Goal: Information Seeking & Learning: Learn about a topic

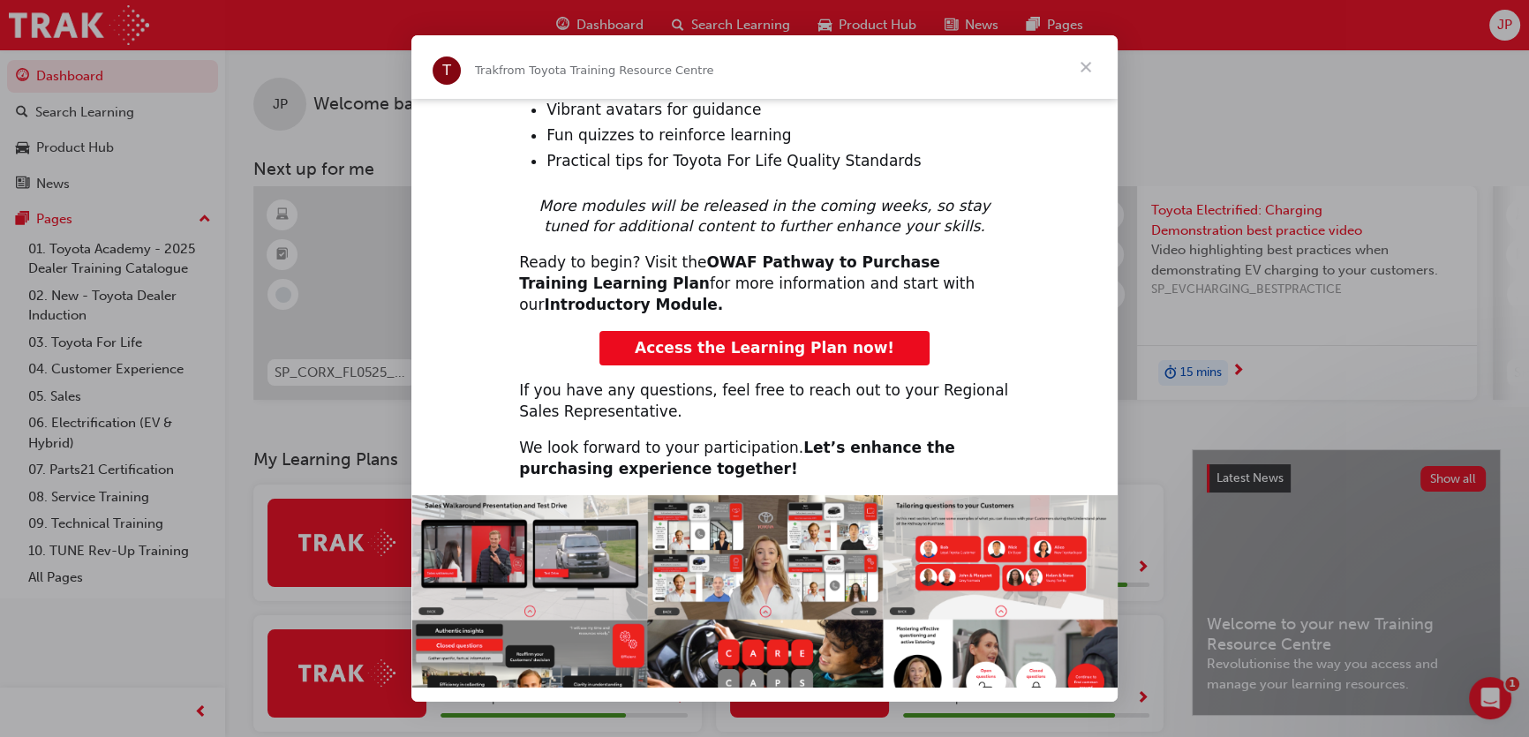
scroll to position [561, 0]
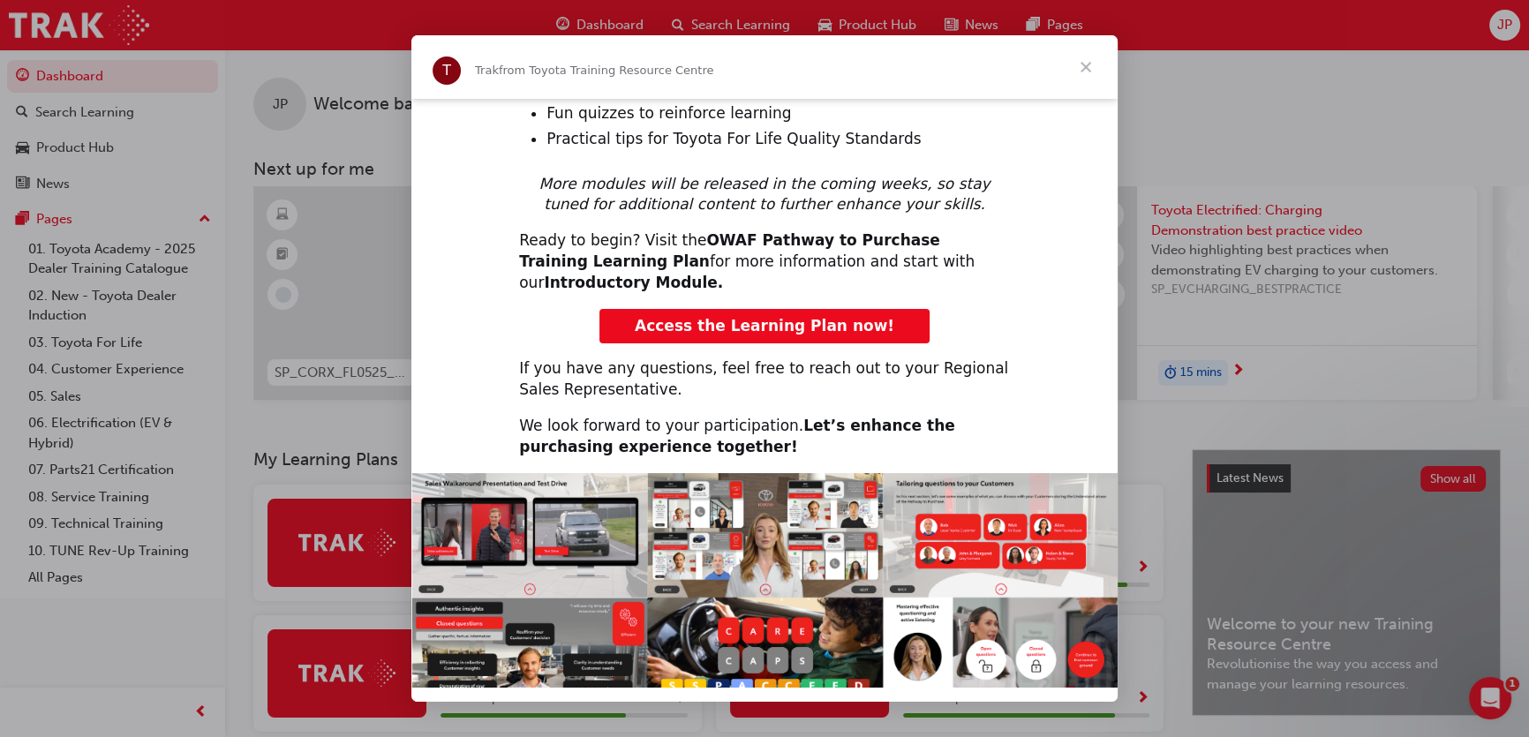
click at [862, 317] on span "Access the Learning Plan now!" at bounding box center [764, 326] width 259 height 18
click at [1086, 71] on span "Close" at bounding box center [1086, 67] width 64 height 64
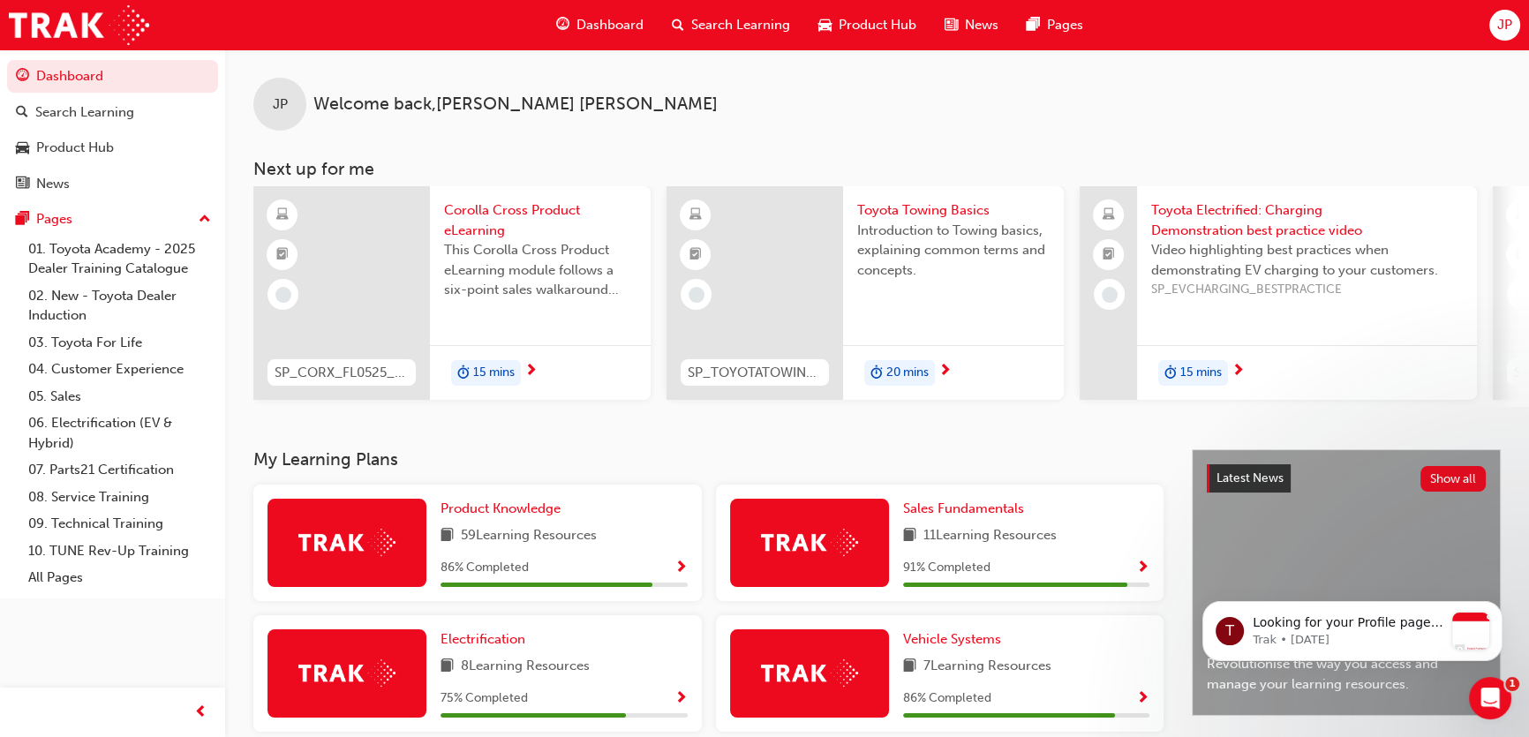
scroll to position [0, 0]
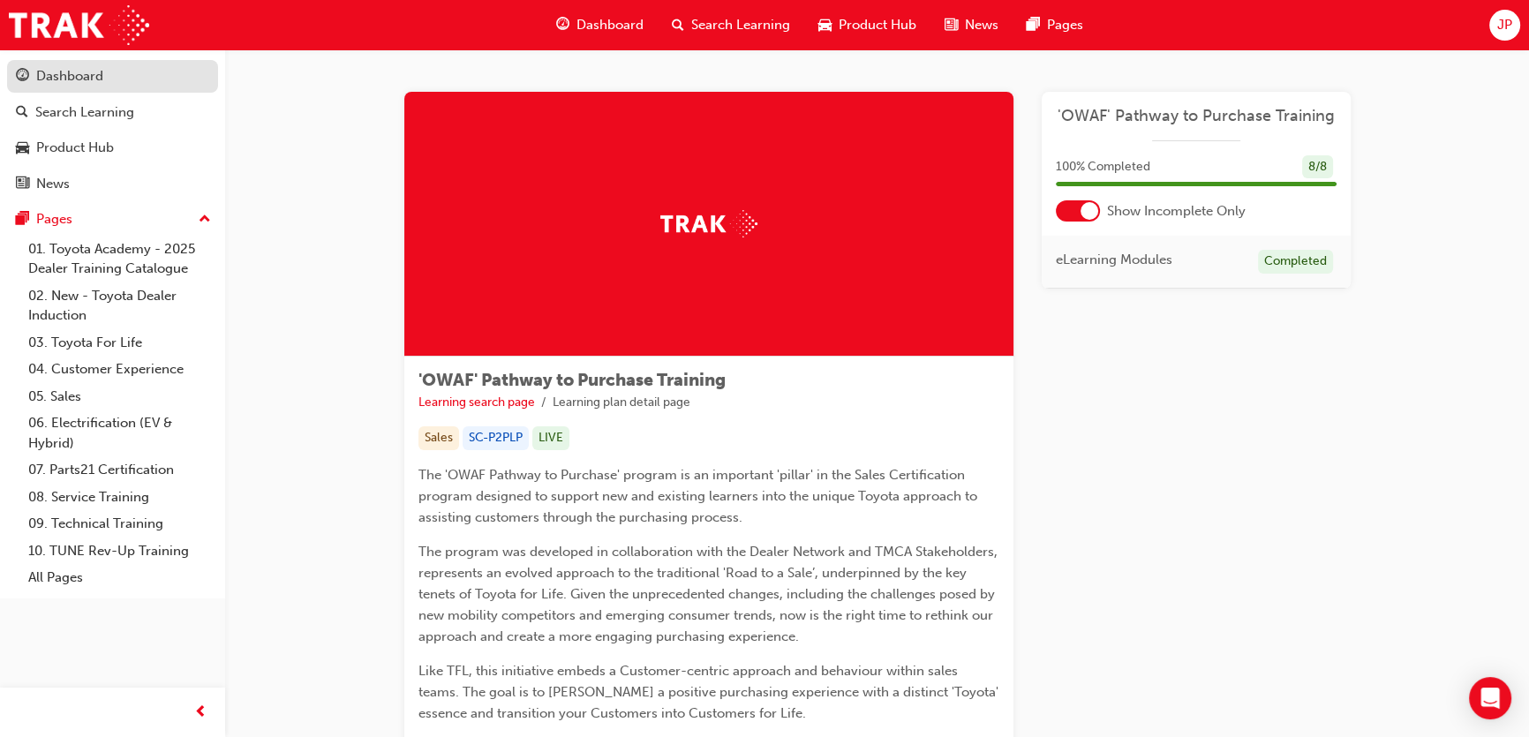
click at [113, 79] on div "Dashboard" at bounding box center [112, 76] width 193 height 22
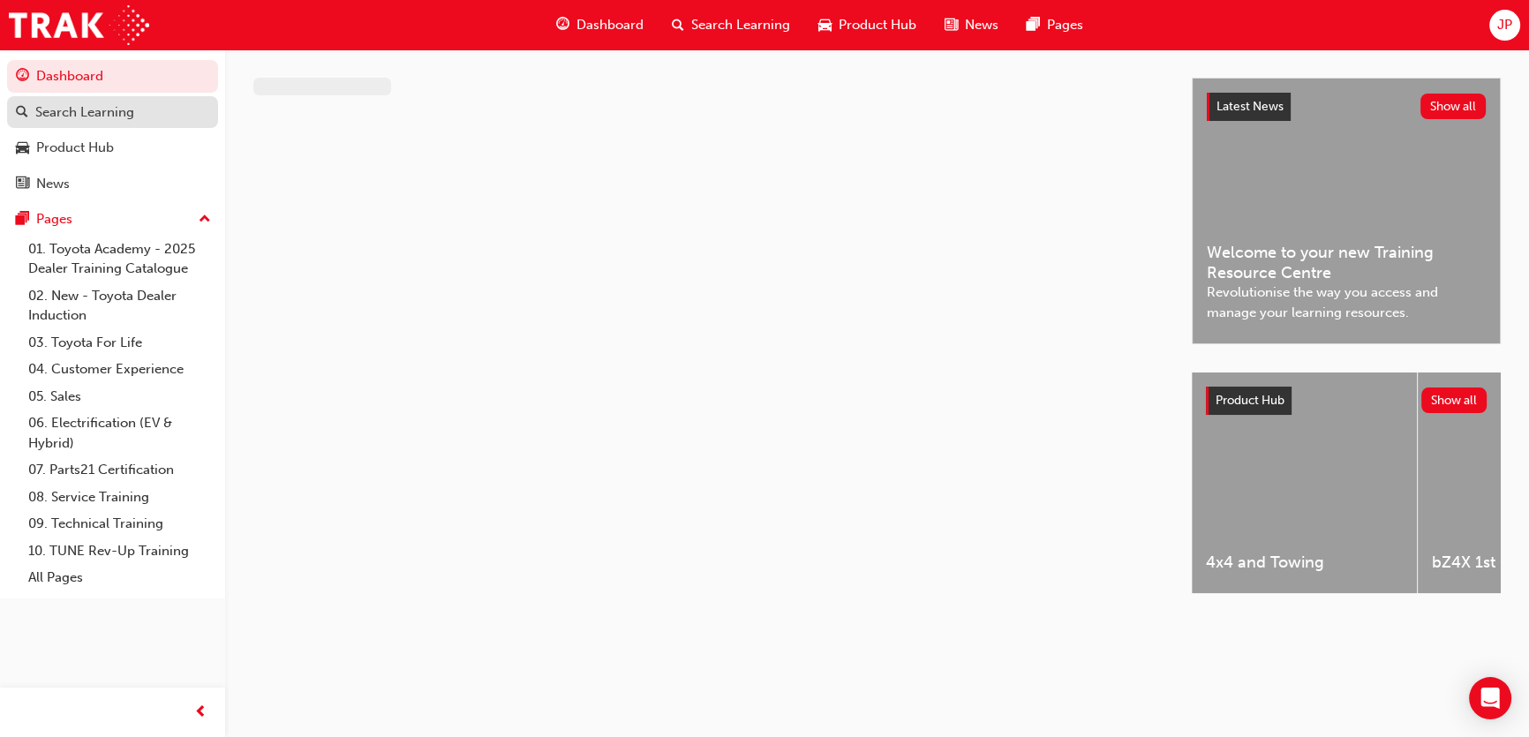
click at [111, 115] on div "Search Learning" at bounding box center [84, 112] width 99 height 20
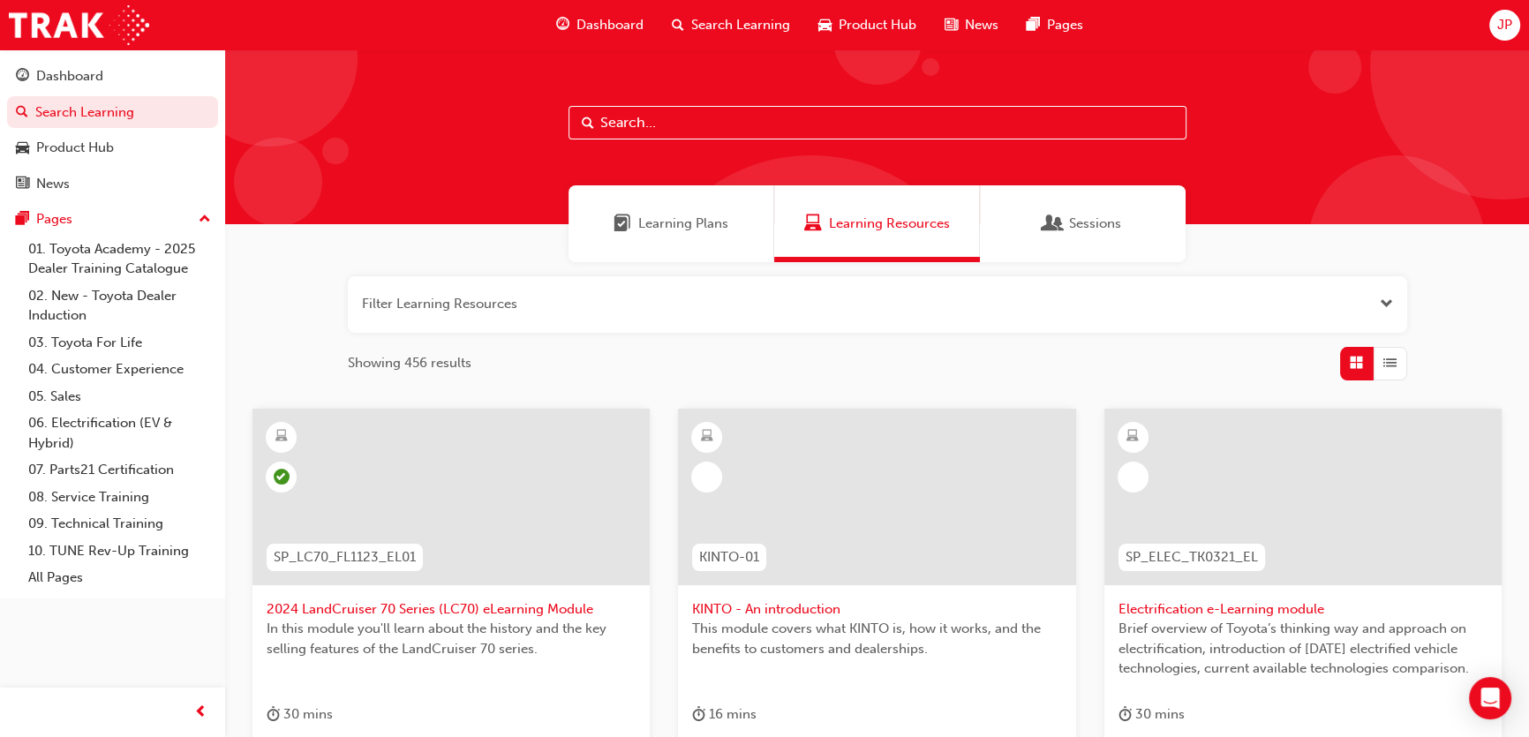
click at [635, 132] on input "text" at bounding box center [877, 123] width 618 height 34
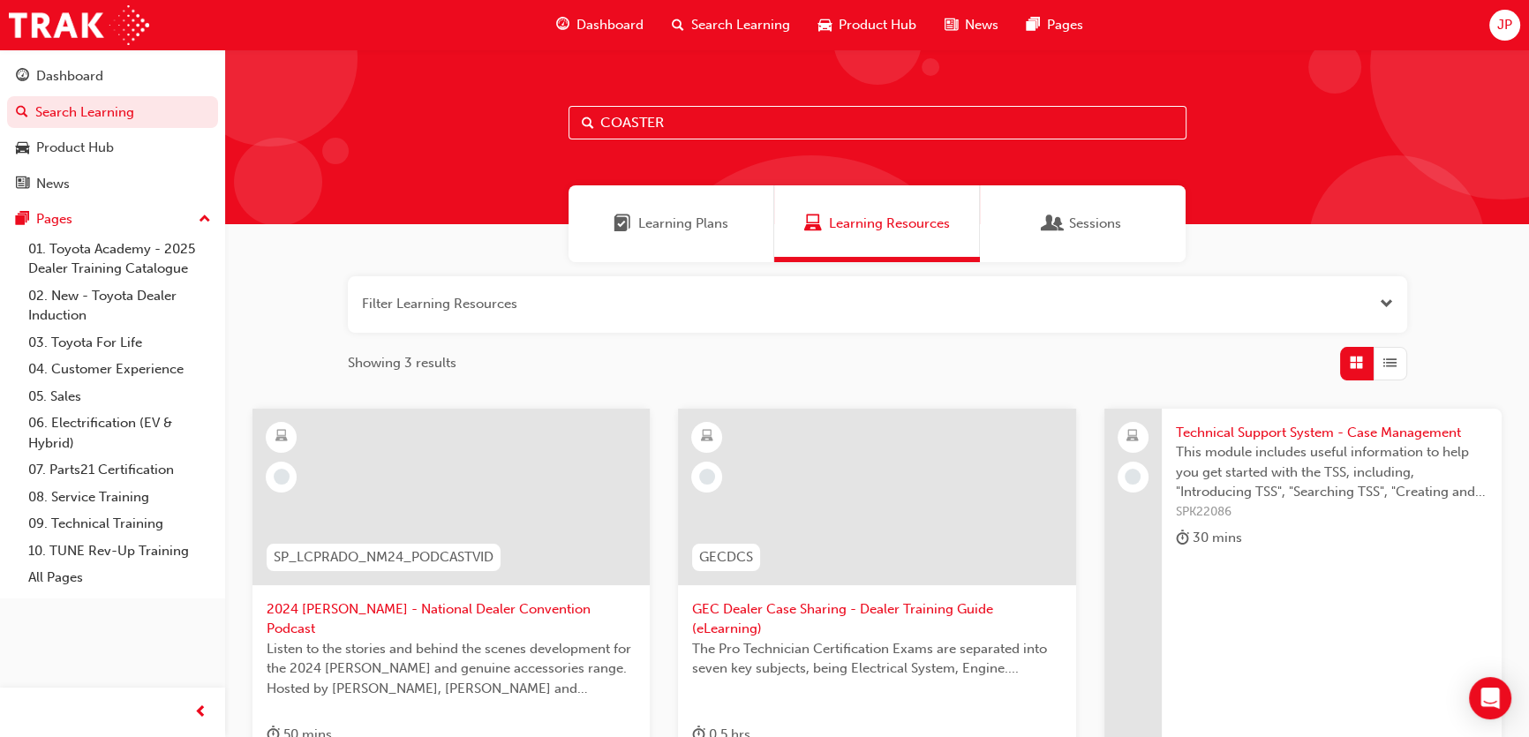
type input "COASTER"
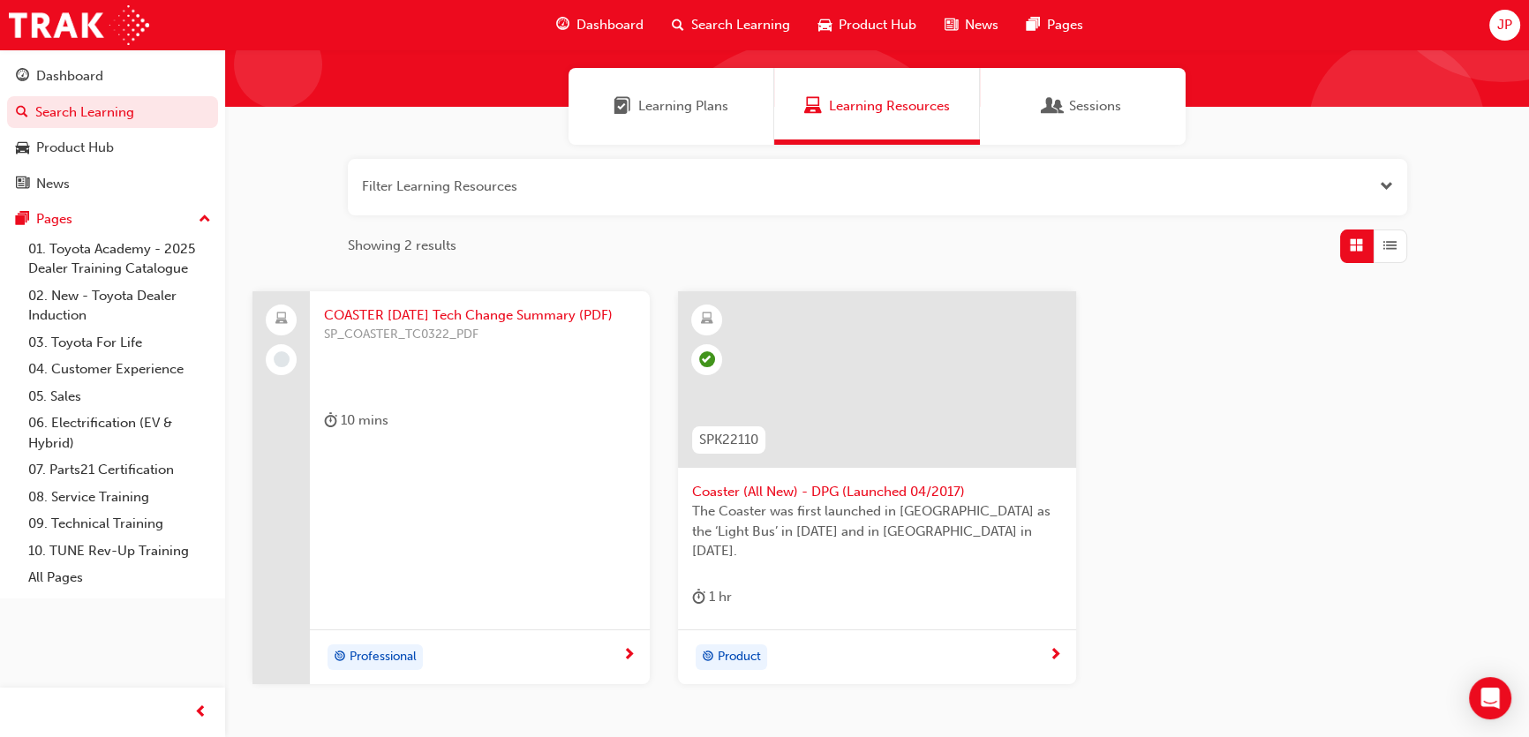
scroll to position [160, 0]
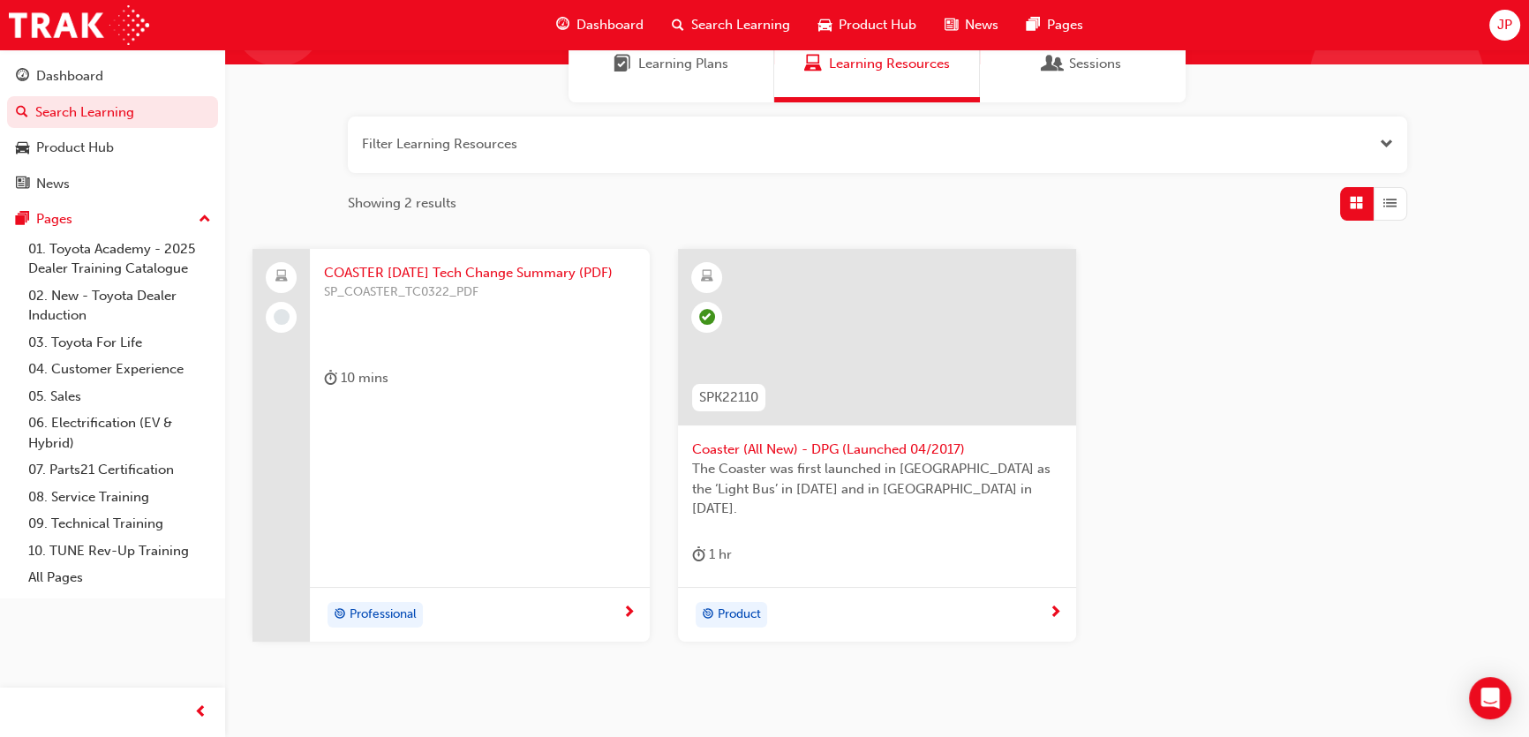
click at [460, 274] on span "COASTER [DATE] Tech Change Summary (PDF)" at bounding box center [480, 273] width 312 height 20
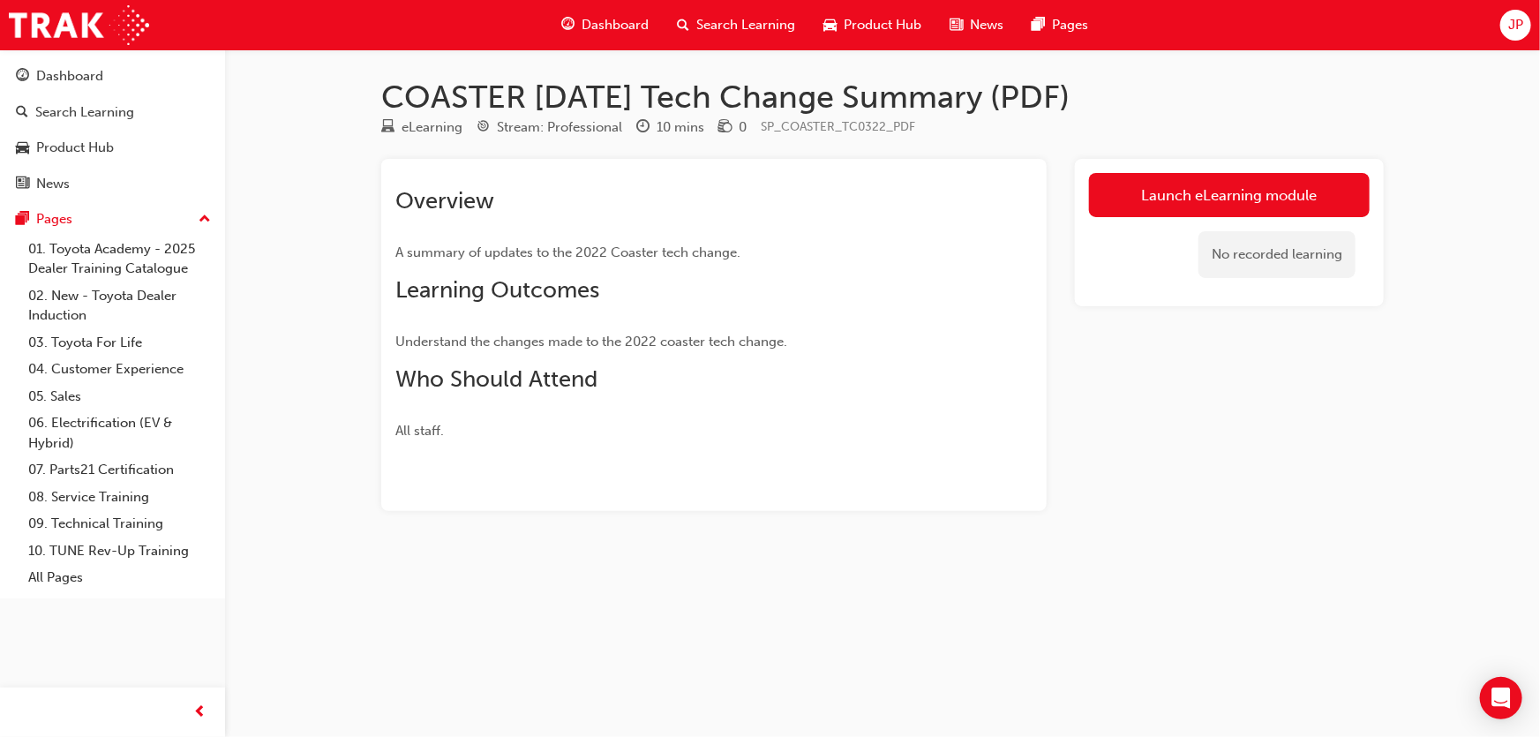
click at [1163, 195] on link "Launch eLearning module" at bounding box center [1229, 195] width 281 height 44
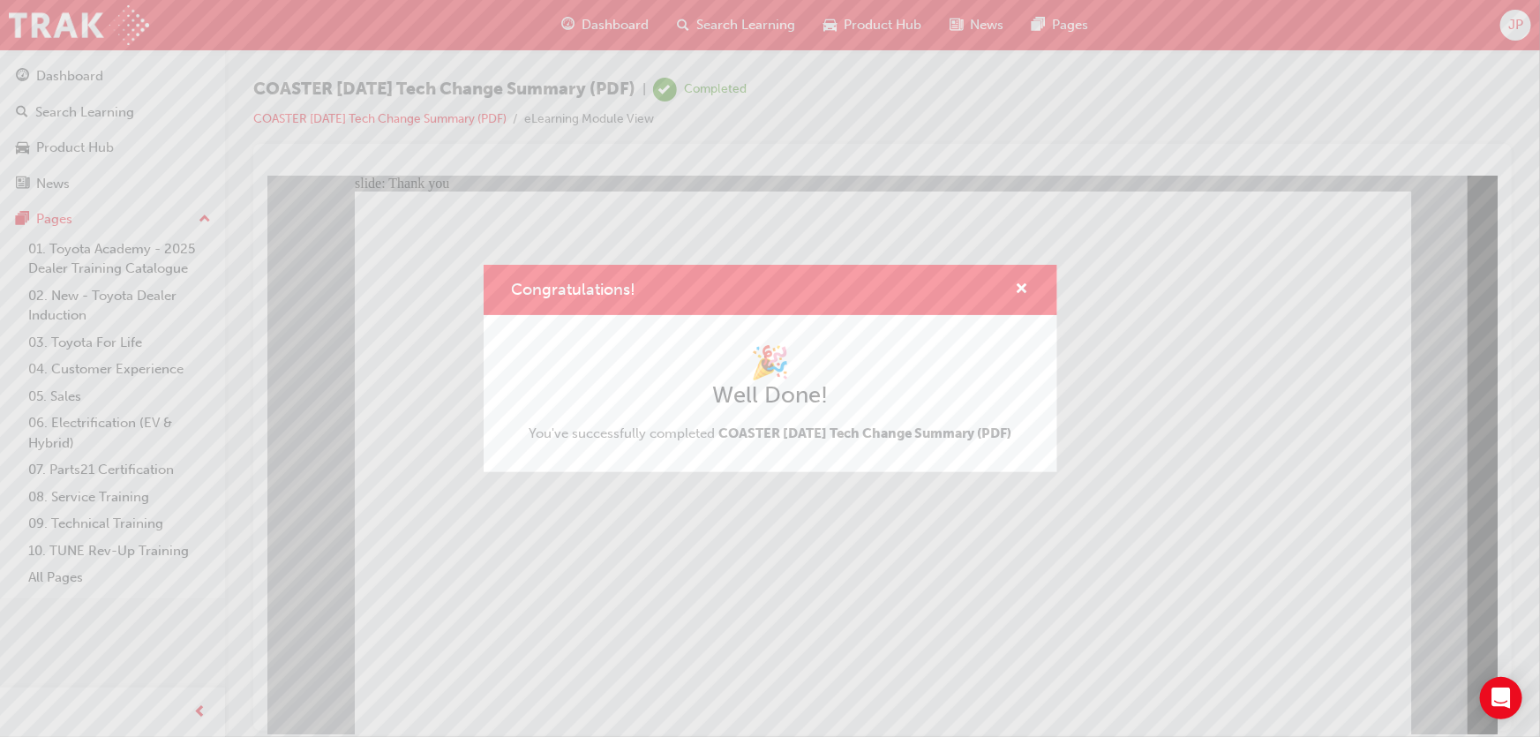
click at [652, 624] on div "Congratulations! 🎉 Well Done! You've successfully completed COASTER [DATE] Tech…" at bounding box center [770, 368] width 1540 height 737
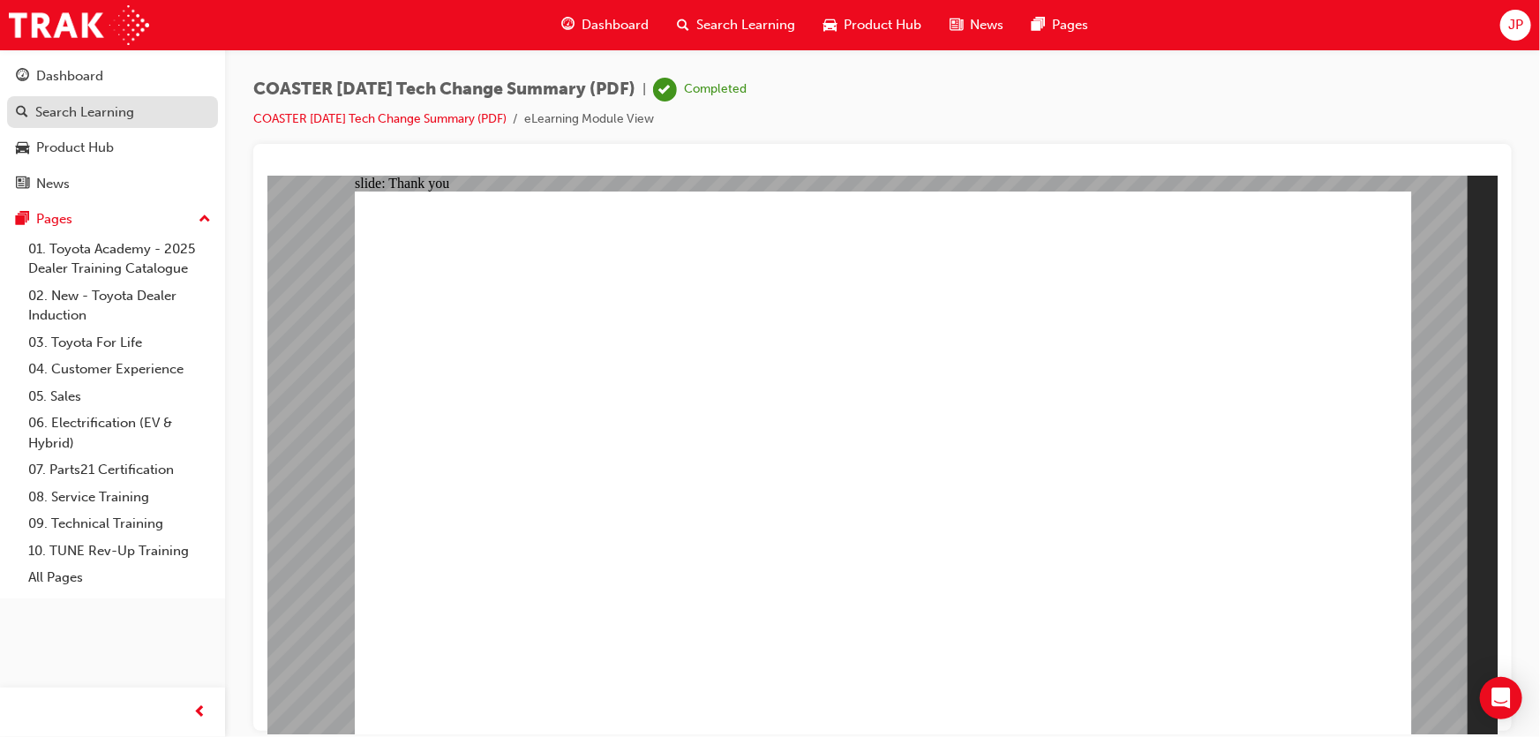
click at [85, 107] on div "Search Learning" at bounding box center [84, 112] width 99 height 20
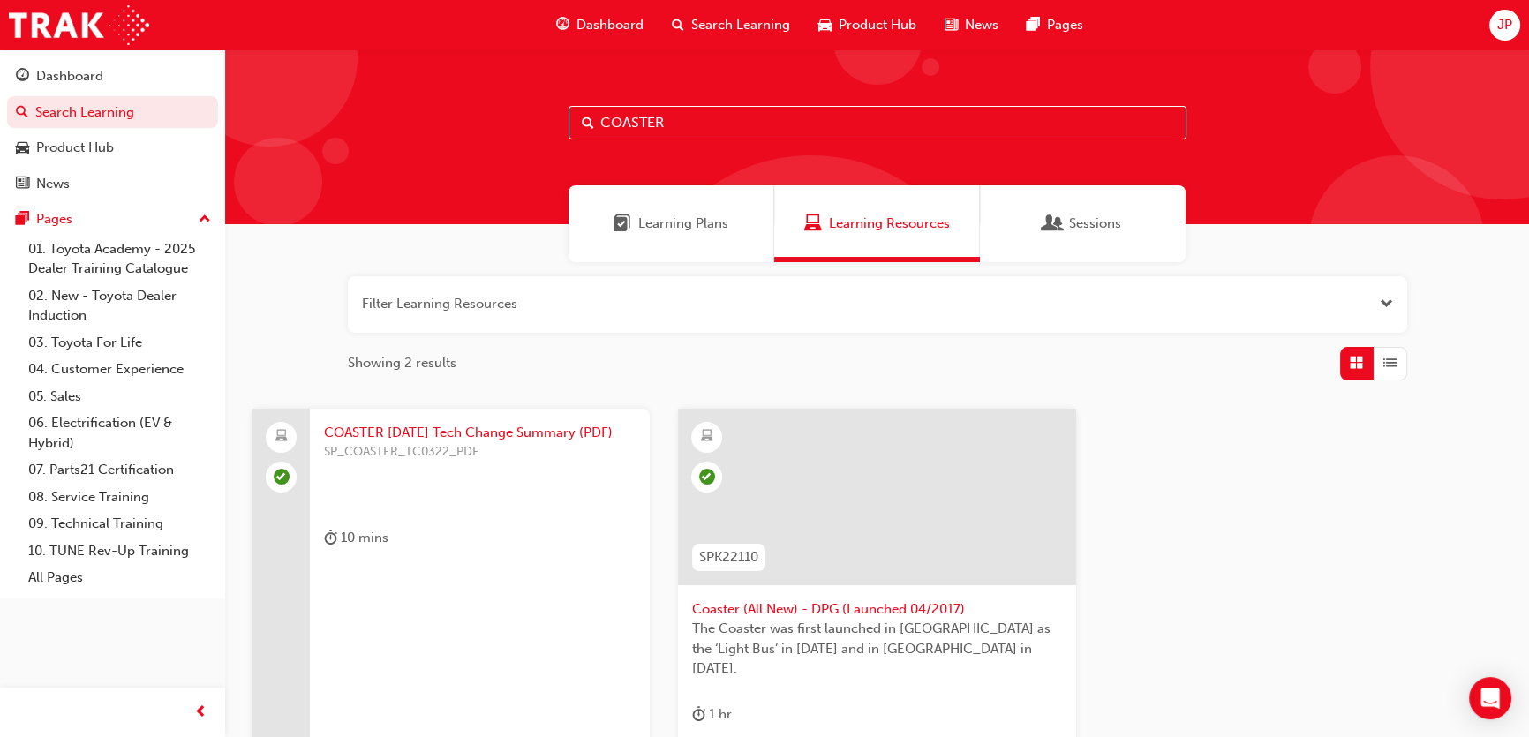
click at [680, 125] on input "COASTER" at bounding box center [877, 123] width 618 height 34
drag, startPoint x: 555, startPoint y: 130, endPoint x: 467, endPoint y: 130, distance: 88.3
click at [470, 134] on div "COASTER" at bounding box center [877, 136] width 1304 height 175
type input "HIACE"
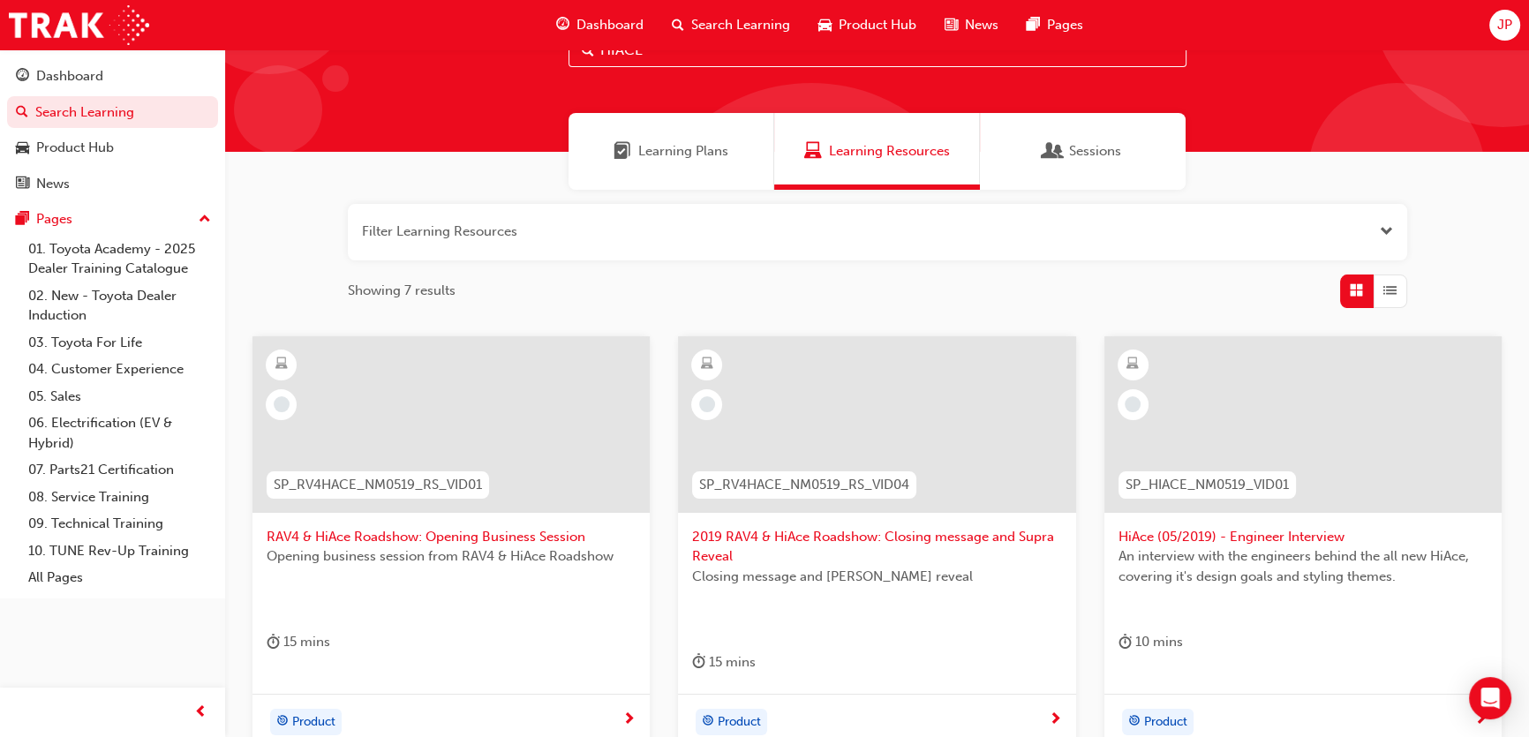
scroll to position [160, 0]
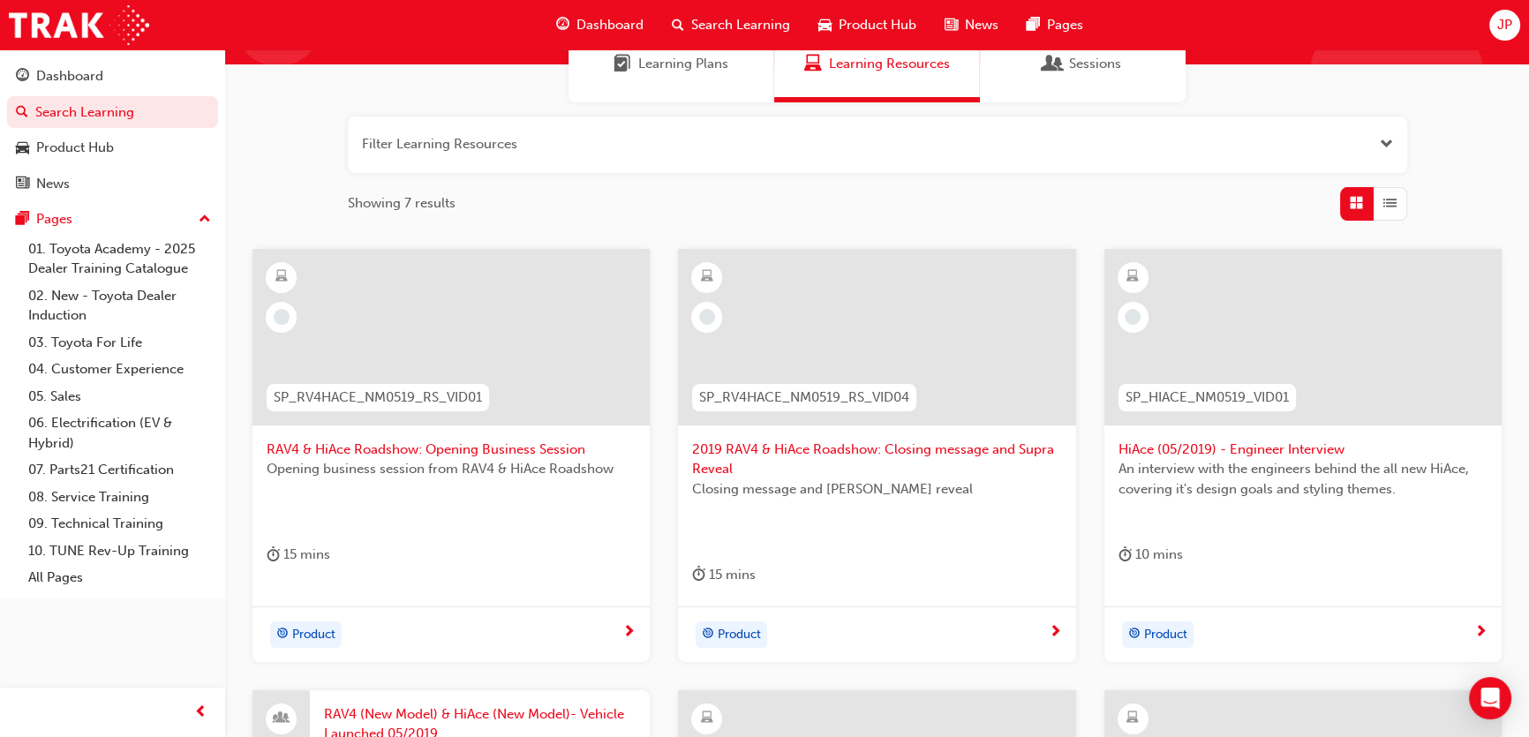
click at [429, 362] on div at bounding box center [450, 337] width 397 height 177
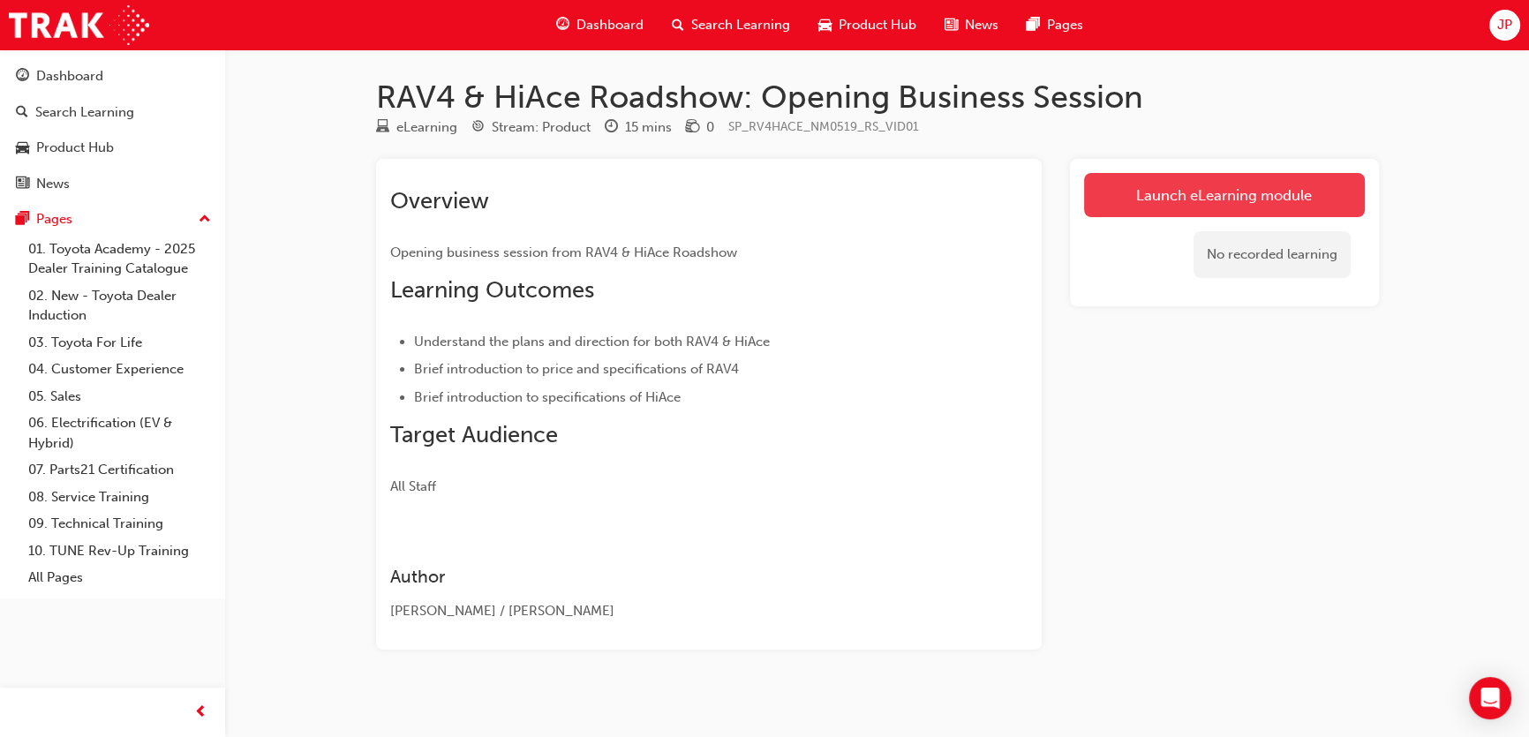
click at [1281, 201] on link "Launch eLearning module" at bounding box center [1224, 195] width 281 height 44
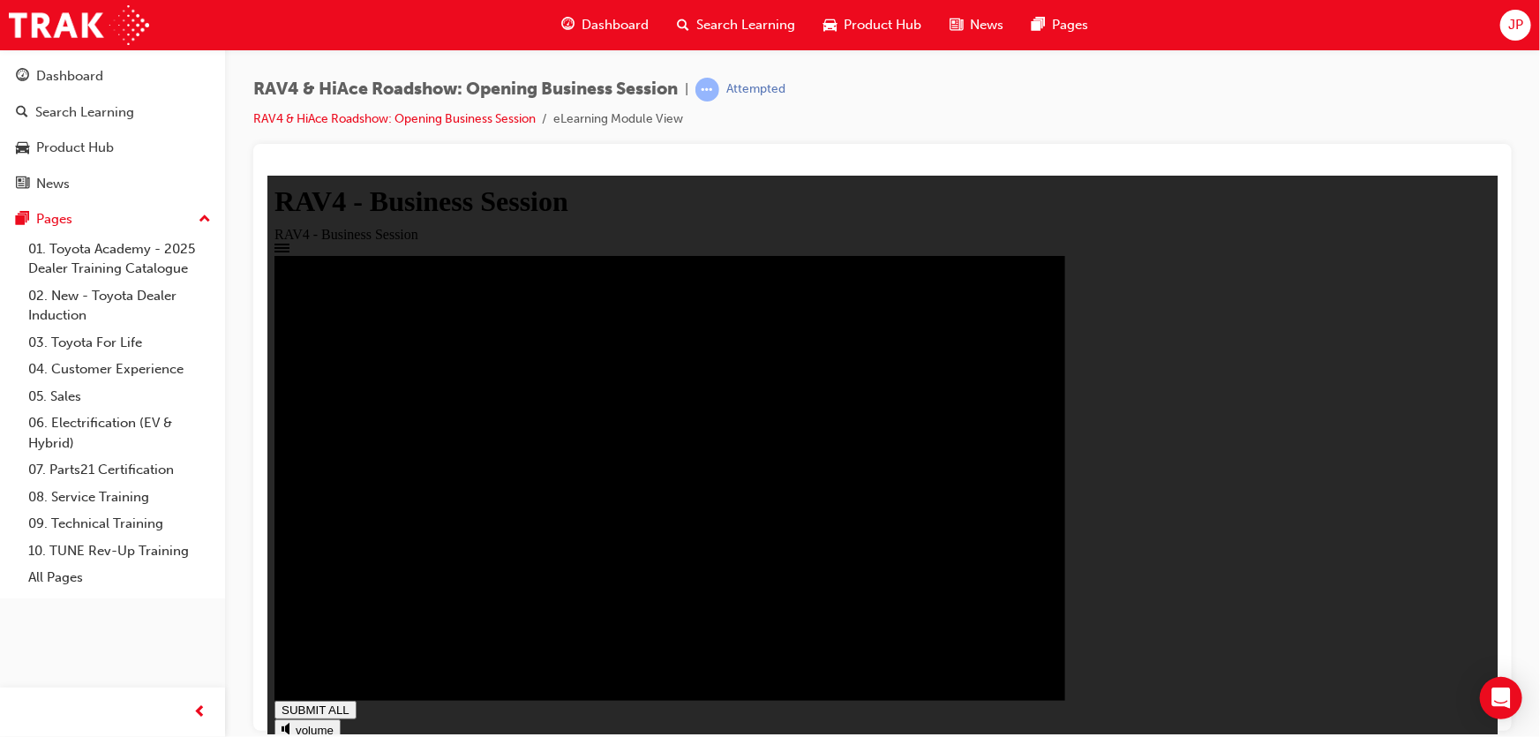
type input "1"
click at [317, 120] on link "RAV4 & HiAce Roadshow: Opening Business Session" at bounding box center [394, 118] width 282 height 15
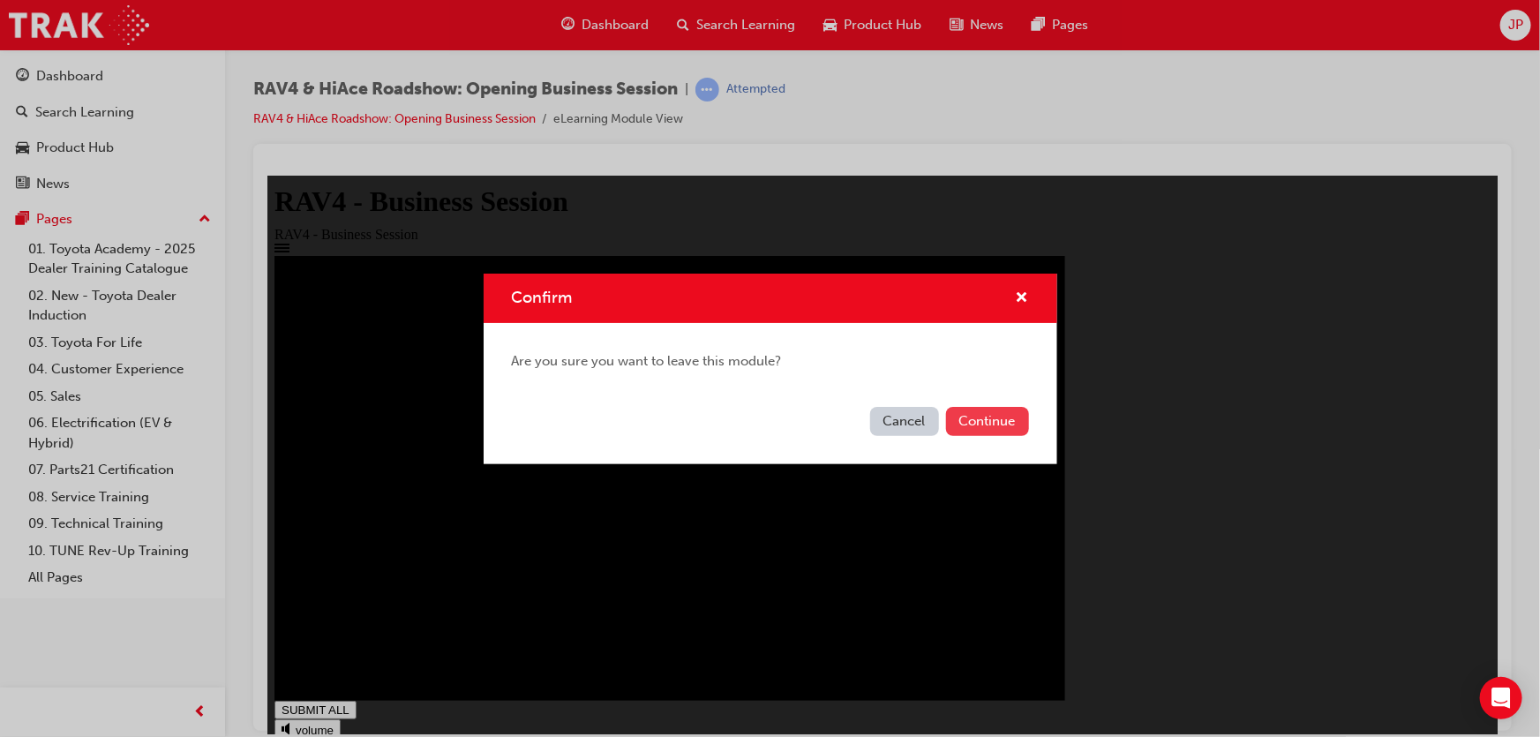
click at [971, 421] on button "Continue" at bounding box center [987, 421] width 83 height 29
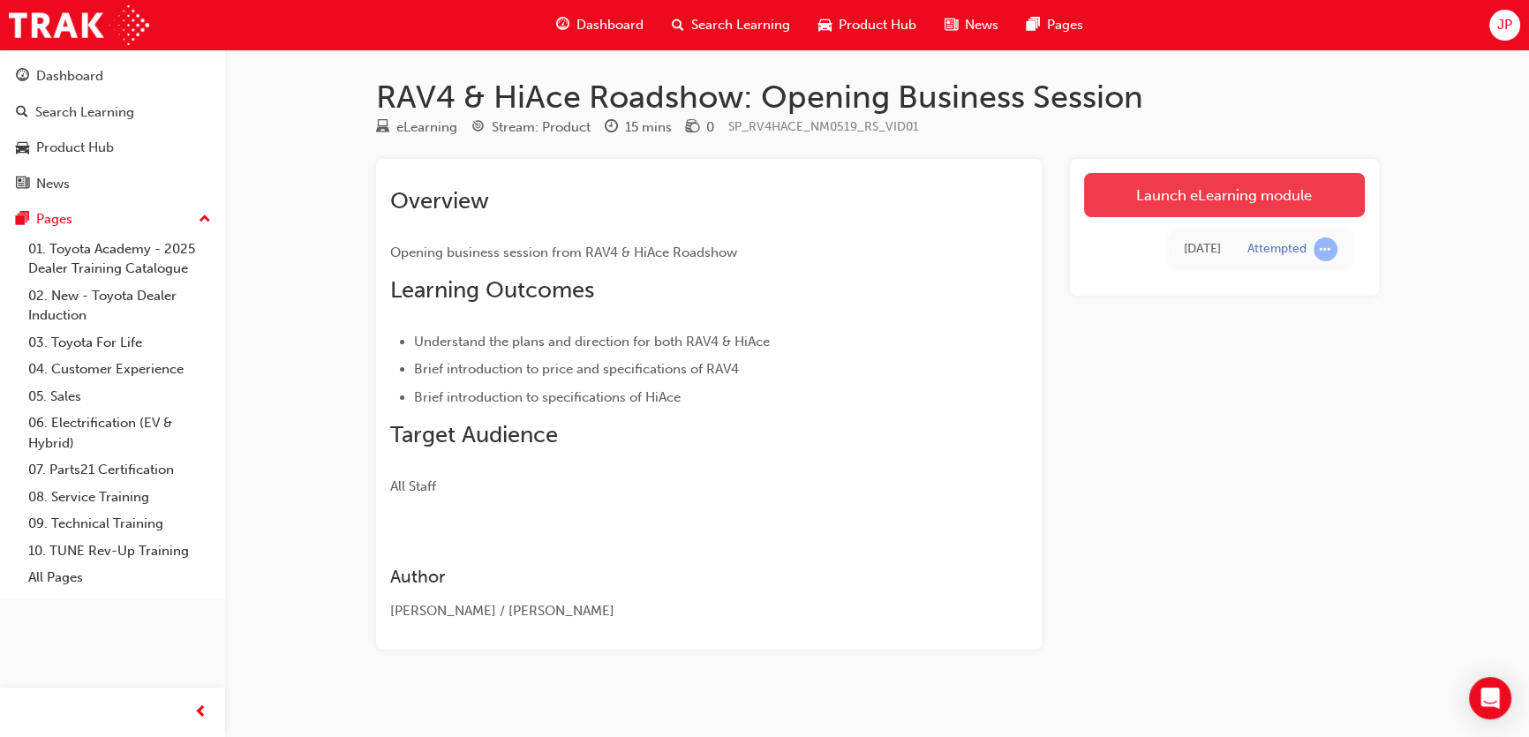
click at [1174, 199] on link "Launch eLearning module" at bounding box center [1224, 195] width 281 height 44
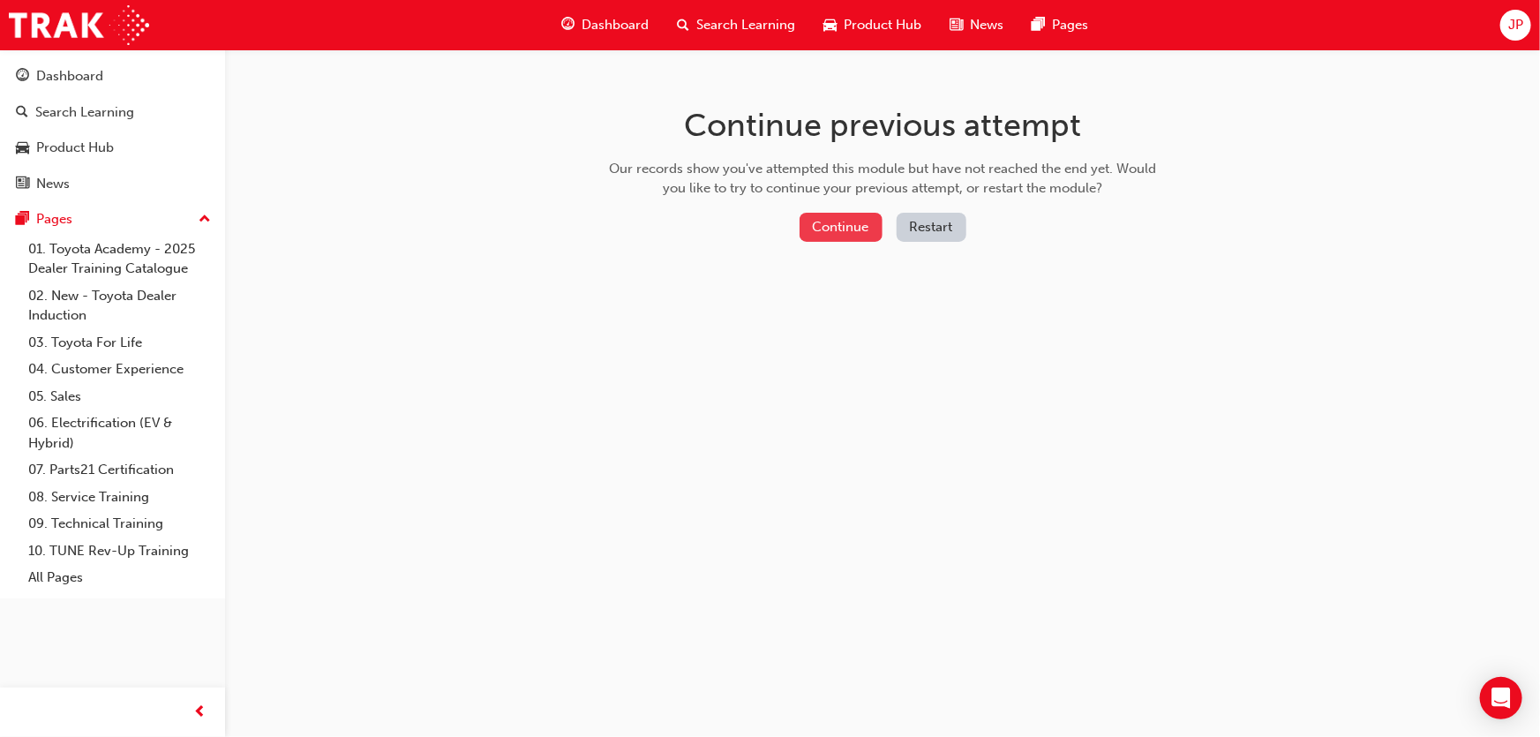
click at [828, 230] on button "Continue" at bounding box center [841, 227] width 83 height 29
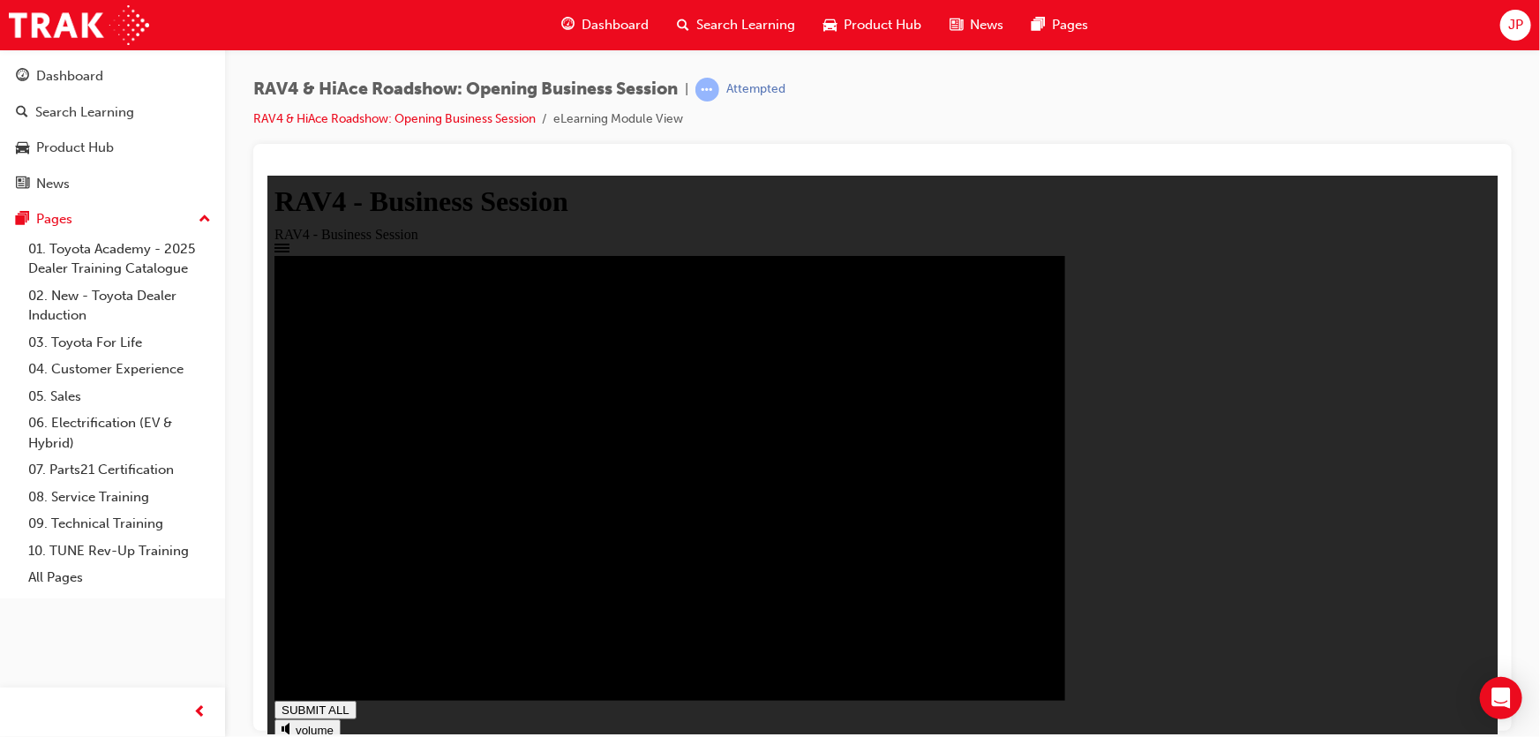
type input "0.374"
